Goal: Find specific page/section: Find specific page/section

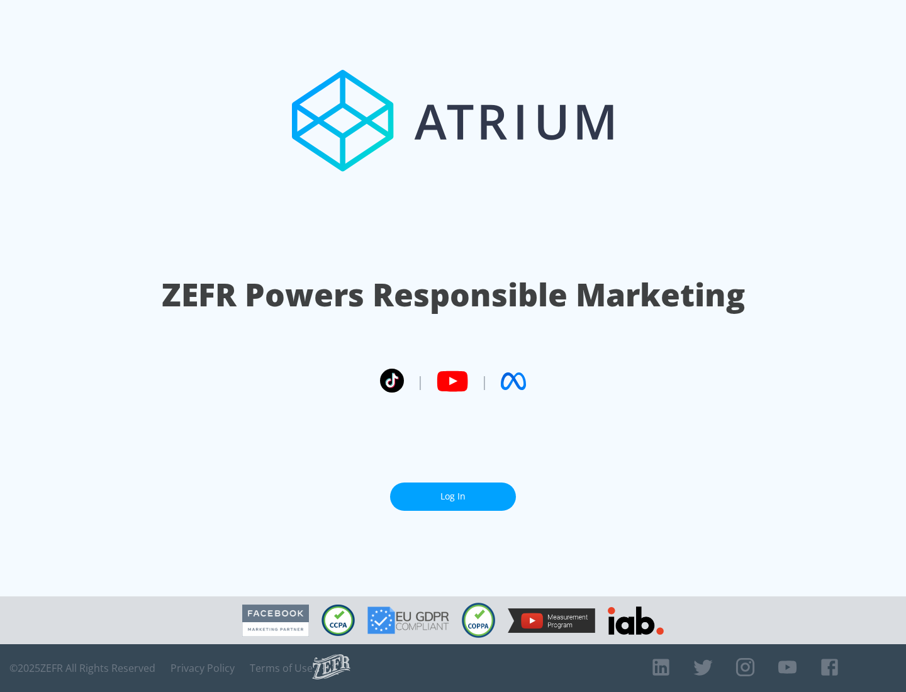
click at [453, 496] on link "Log In" at bounding box center [453, 496] width 126 height 28
